Goal: Navigation & Orientation: Find specific page/section

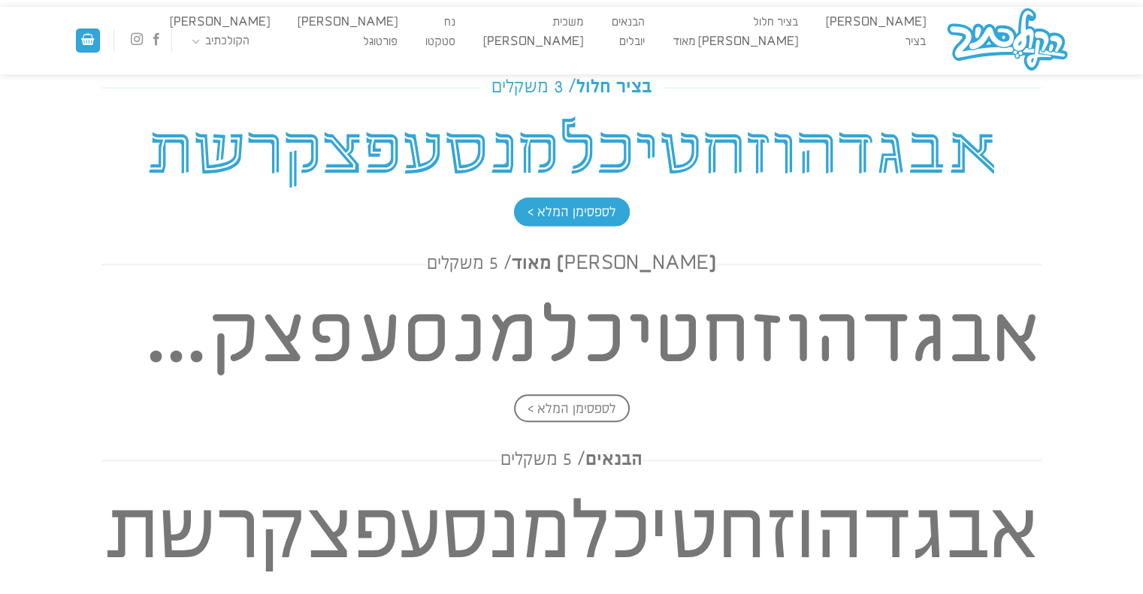
scroll to position [977, 0]
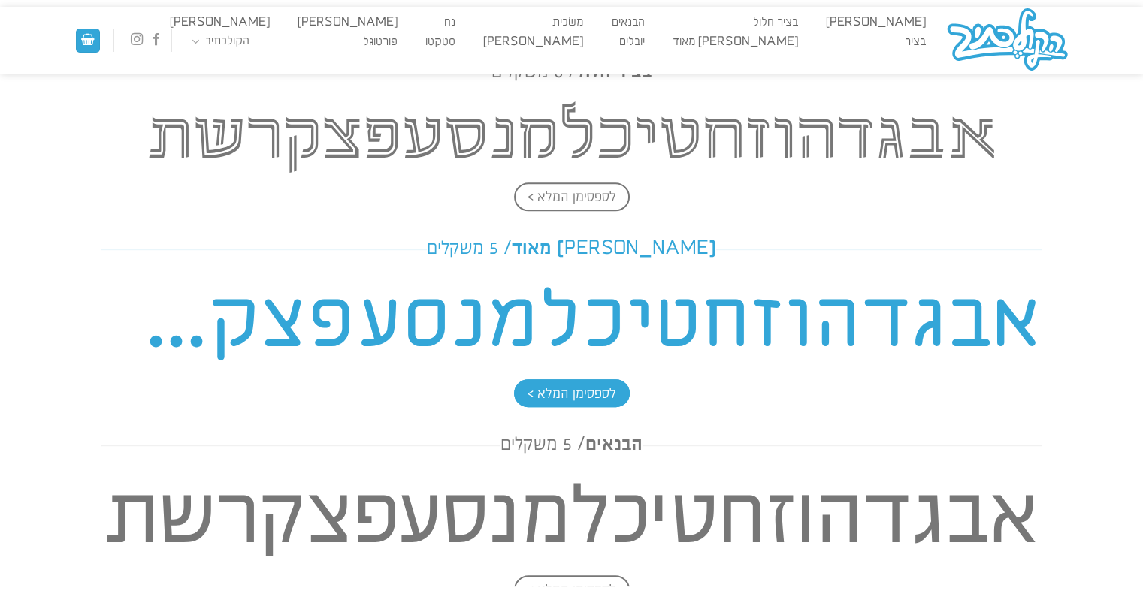
click at [583, 320] on h4 "אבגדהוזחטיכלמנסעפצקרשת" at bounding box center [571, 323] width 940 height 108
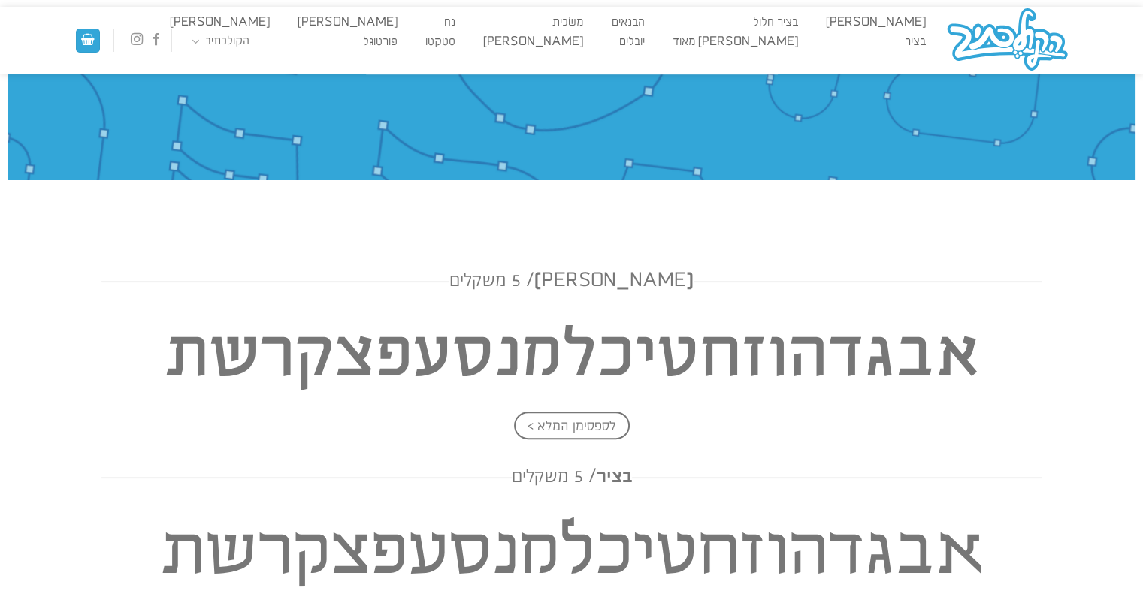
scroll to position [376, 0]
